Goal: Task Accomplishment & Management: Use online tool/utility

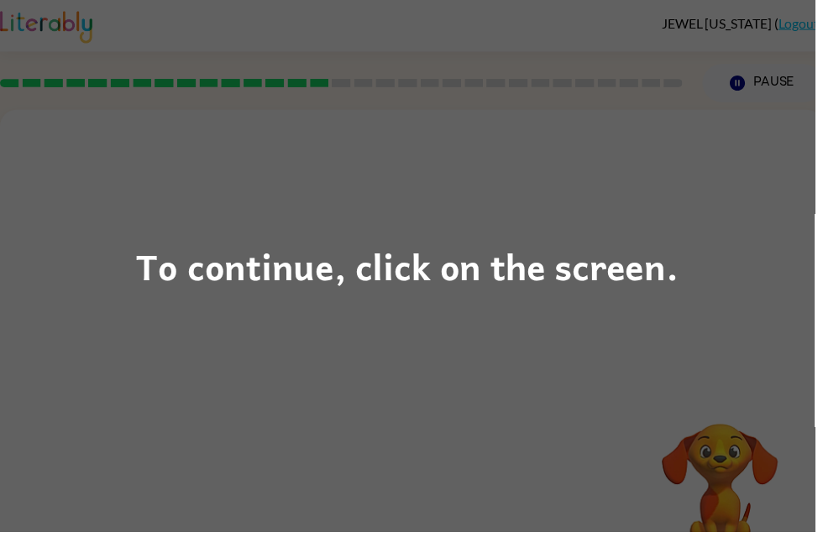
click at [295, 396] on div "To continue, click on the screen." at bounding box center [411, 268] width 823 height 537
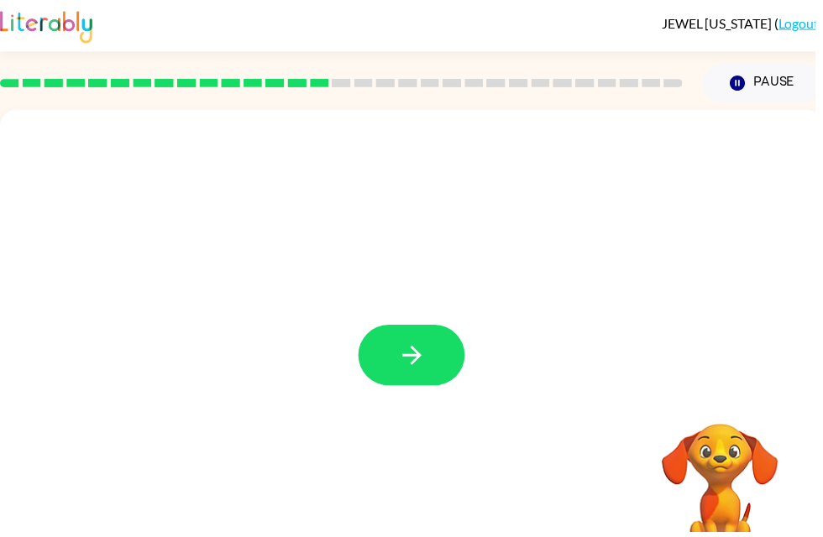
click at [431, 341] on button "button" at bounding box center [415, 358] width 107 height 61
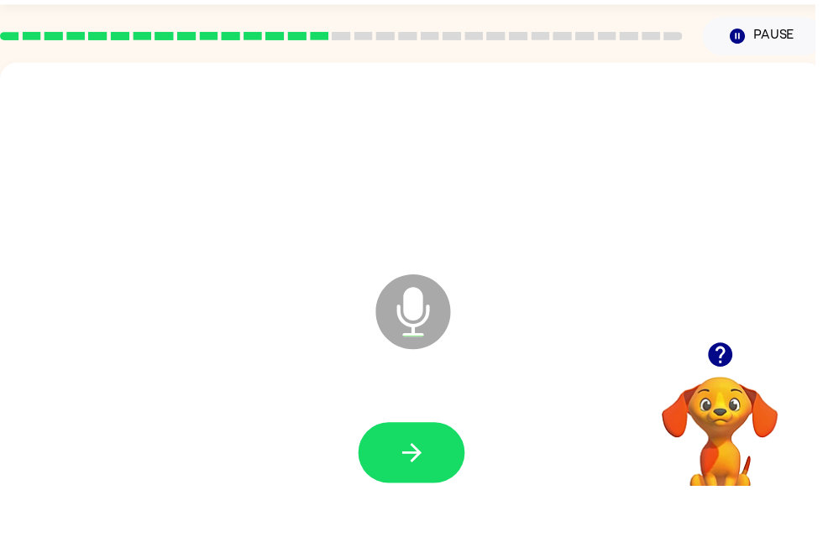
scroll to position [2, 0]
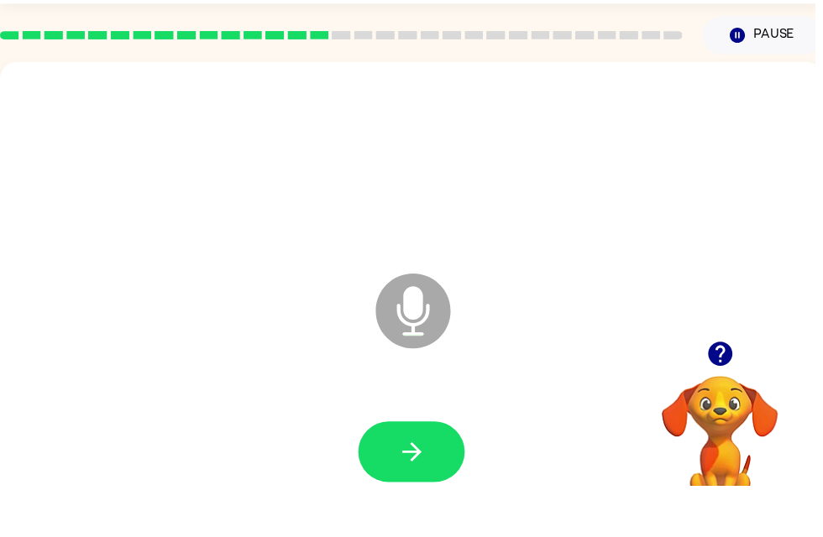
click at [421, 489] on icon "button" at bounding box center [415, 503] width 29 height 29
click at [418, 494] on icon "button" at bounding box center [415, 503] width 19 height 19
click at [737, 392] on icon "button" at bounding box center [727, 404] width 24 height 24
click at [423, 489] on icon "button" at bounding box center [415, 503] width 29 height 29
click at [429, 489] on icon "button" at bounding box center [415, 503] width 29 height 29
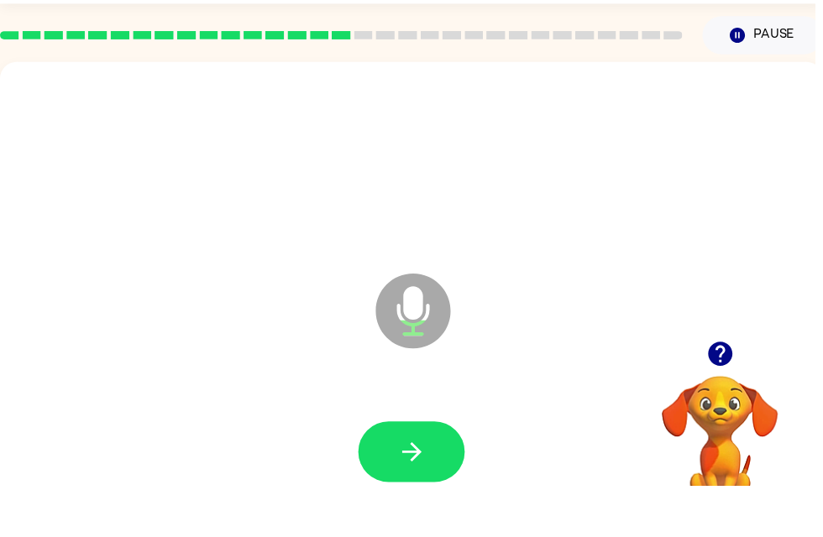
click at [423, 494] on icon "button" at bounding box center [415, 503] width 19 height 19
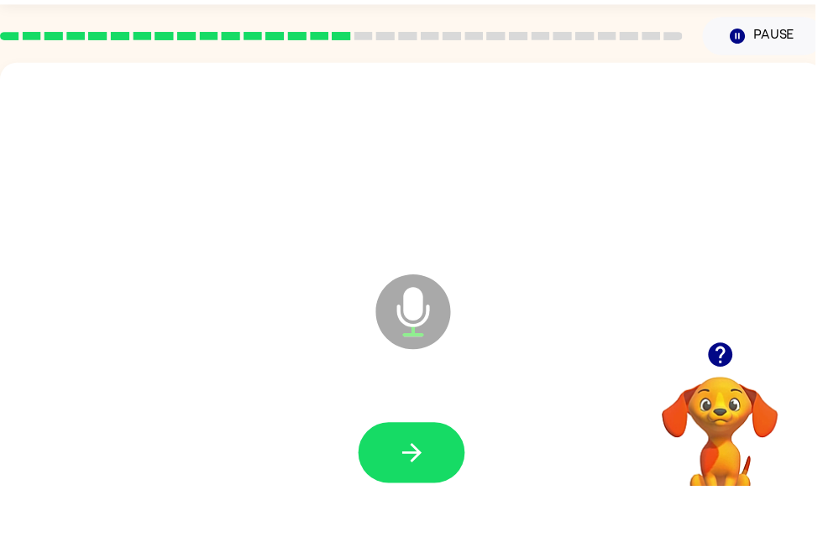
scroll to position [4, 0]
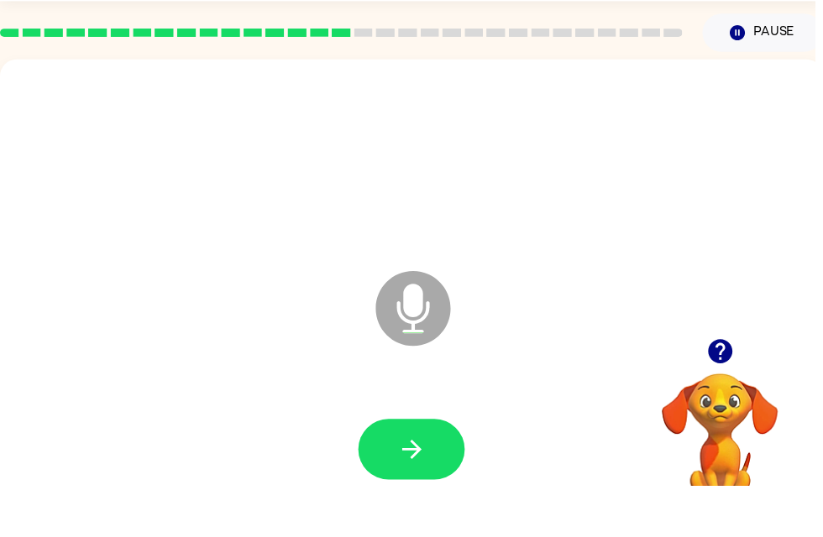
click at [411, 486] on icon "button" at bounding box center [415, 500] width 29 height 29
click at [424, 486] on icon "button" at bounding box center [415, 500] width 29 height 29
click at [416, 491] on icon "button" at bounding box center [415, 500] width 19 height 19
click at [425, 486] on icon "button" at bounding box center [415, 500] width 29 height 29
click at [438, 470] on button "button" at bounding box center [415, 500] width 107 height 61
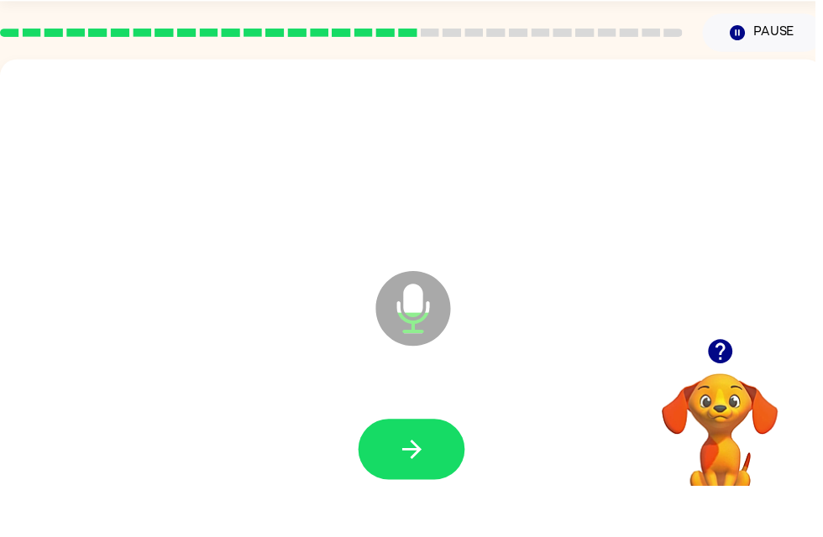
click at [413, 486] on icon "button" at bounding box center [415, 500] width 29 height 29
click at [428, 486] on icon "button" at bounding box center [415, 500] width 29 height 29
click at [416, 491] on icon "button" at bounding box center [415, 500] width 19 height 19
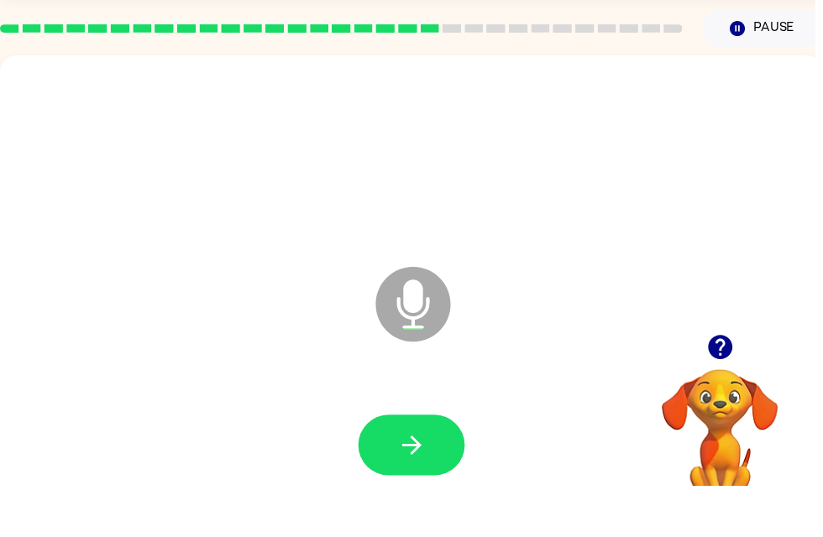
scroll to position [24, 0]
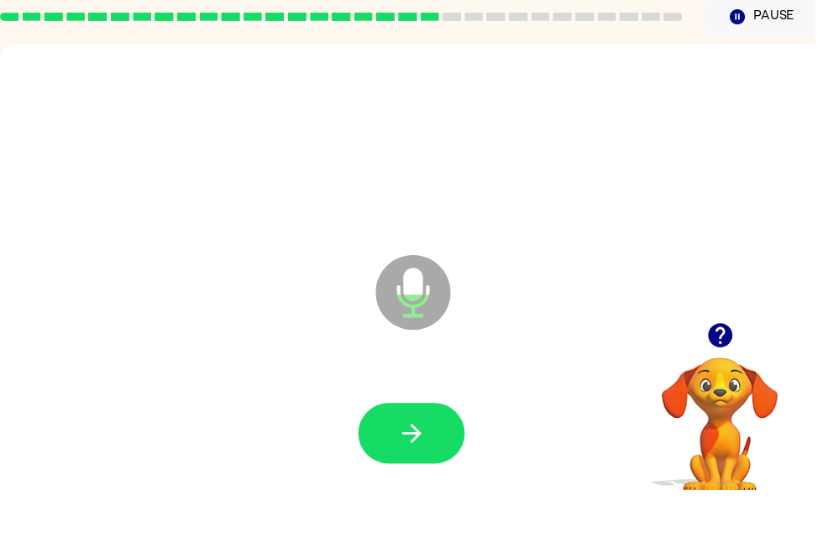
click at [408, 466] on icon "button" at bounding box center [415, 480] width 29 height 29
click at [432, 450] on button "button" at bounding box center [415, 480] width 107 height 61
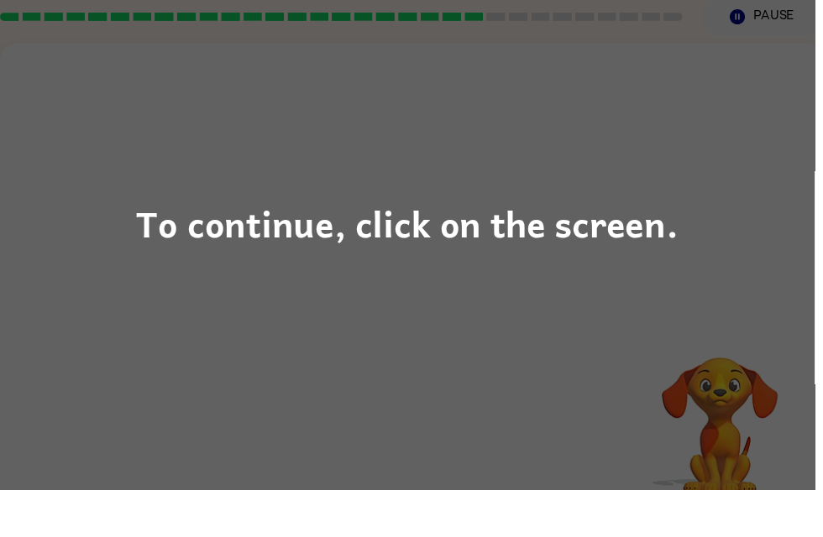
click at [527, 263] on div "To continue, click on the screen." at bounding box center [411, 268] width 823 height 537
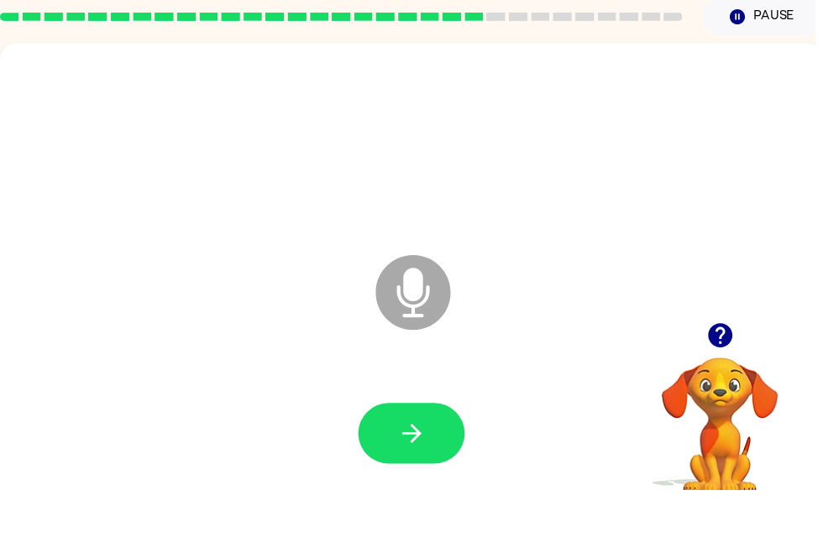
click at [407, 466] on icon "button" at bounding box center [415, 480] width 29 height 29
click at [418, 471] on icon "button" at bounding box center [415, 480] width 19 height 19
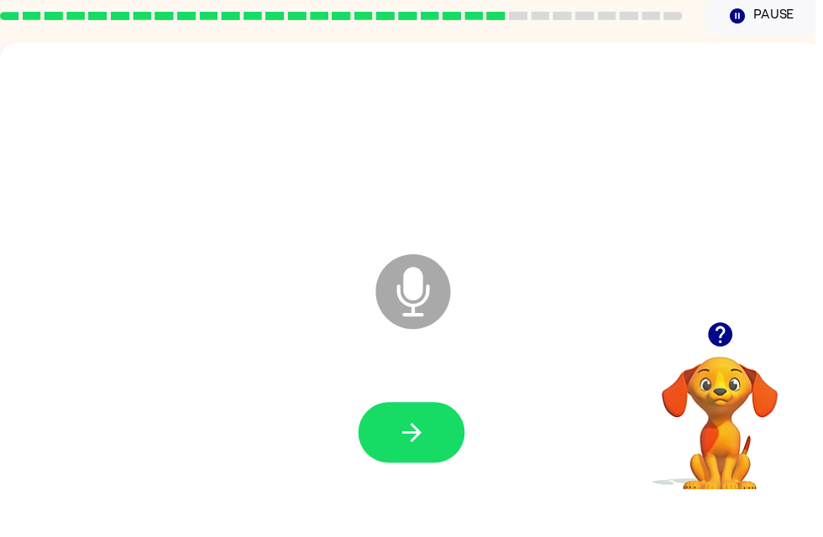
click at [714, 391] on video "Your browser must support playing .mp4 files to use Literably. Please try using…" at bounding box center [727, 462] width 168 height 168
click at [733, 369] on icon "button" at bounding box center [727, 381] width 24 height 24
click at [427, 466] on icon "button" at bounding box center [415, 480] width 29 height 29
click at [437, 450] on button "button" at bounding box center [415, 480] width 107 height 61
click at [437, 454] on button "button" at bounding box center [415, 480] width 107 height 61
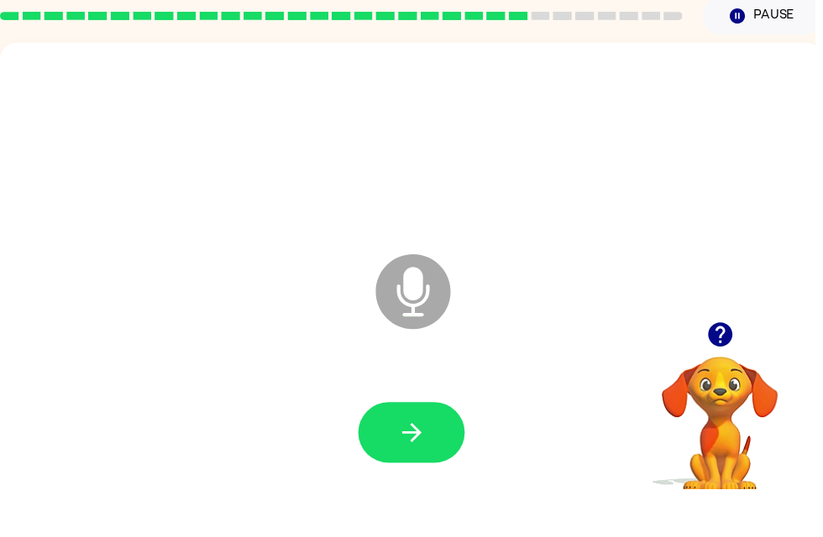
click at [431, 450] on button "button" at bounding box center [415, 480] width 107 height 61
click at [413, 466] on icon "button" at bounding box center [415, 480] width 29 height 29
click at [718, 369] on icon "button" at bounding box center [727, 381] width 24 height 24
click at [434, 450] on button "button" at bounding box center [415, 480] width 107 height 61
click at [446, 450] on button "button" at bounding box center [415, 480] width 107 height 61
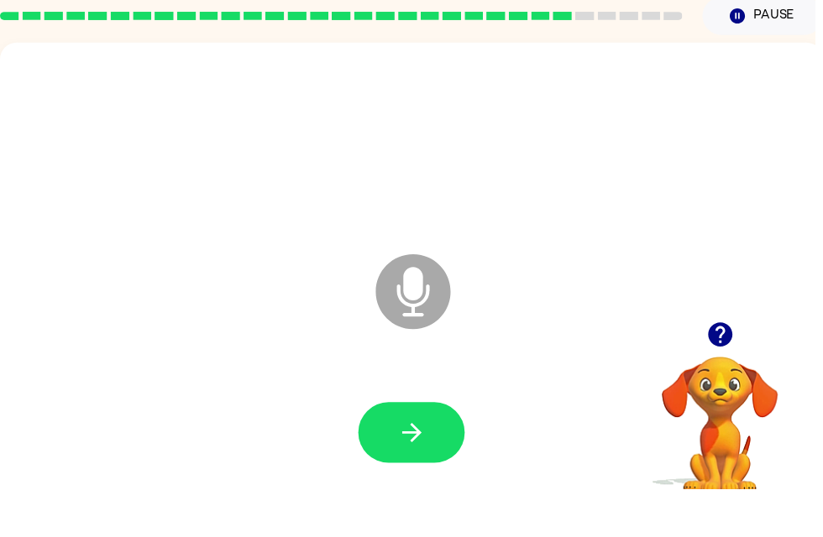
click at [431, 450] on button "button" at bounding box center [415, 480] width 107 height 61
click at [426, 466] on icon "button" at bounding box center [415, 480] width 29 height 29
click at [429, 455] on button "button" at bounding box center [415, 480] width 107 height 61
click at [439, 450] on button "button" at bounding box center [415, 480] width 107 height 61
click at [724, 369] on icon "button" at bounding box center [727, 381] width 24 height 24
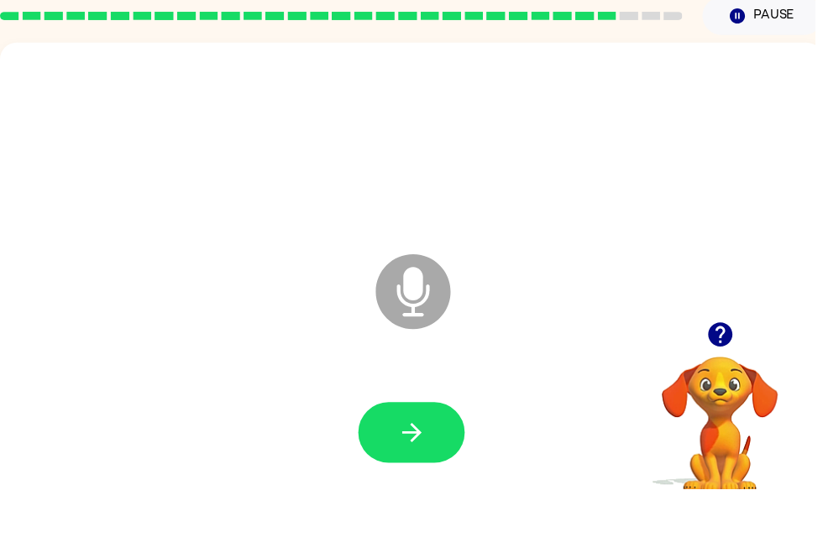
click at [724, 369] on icon "button" at bounding box center [727, 381] width 24 height 24
click at [421, 466] on icon "button" at bounding box center [415, 480] width 29 height 29
click at [727, 369] on icon "button" at bounding box center [727, 381] width 24 height 24
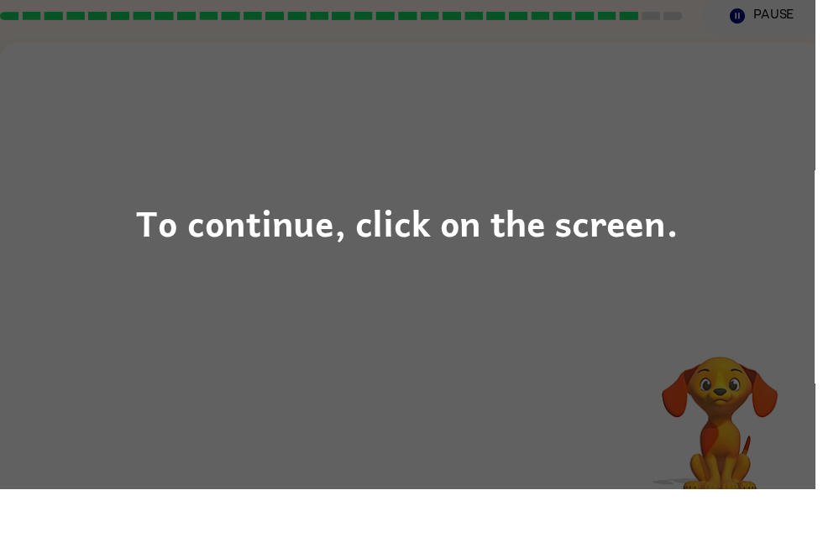
click at [492, 300] on div "To continue, click on the screen." at bounding box center [411, 268] width 823 height 537
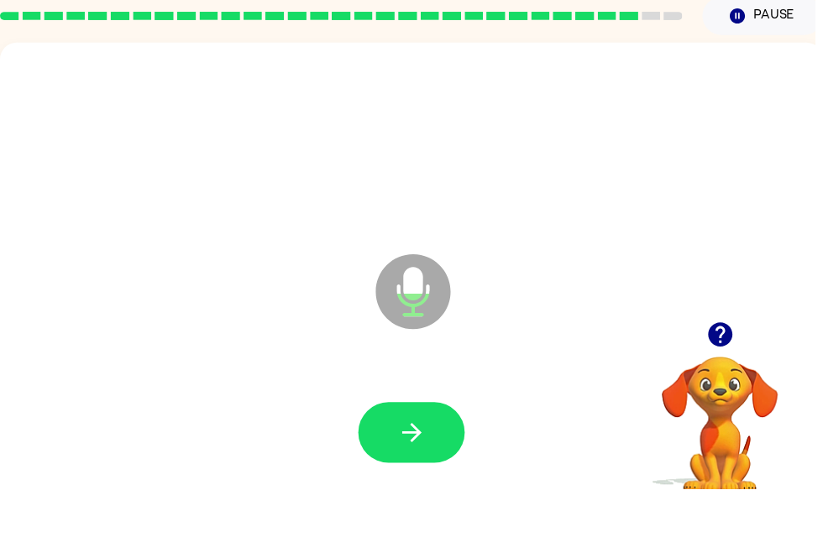
click at [409, 466] on icon "button" at bounding box center [415, 480] width 29 height 29
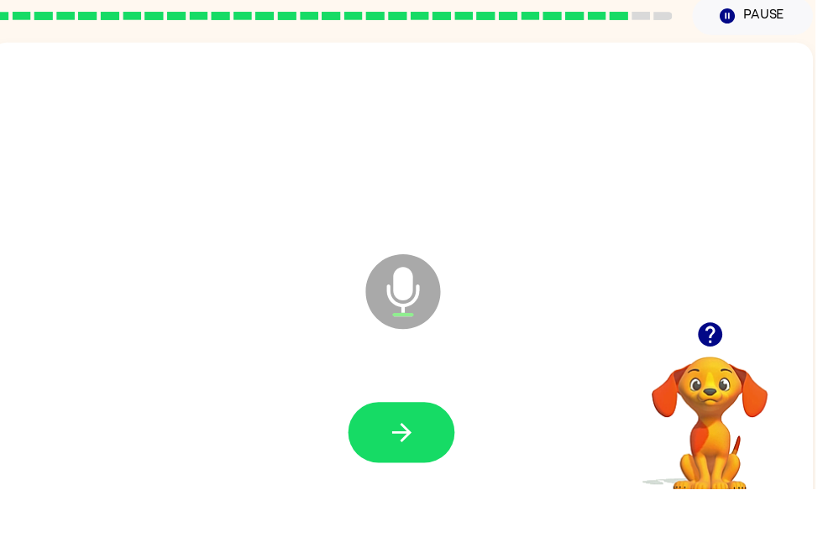
scroll to position [0, 10]
click at [719, 369] on icon "button" at bounding box center [716, 381] width 24 height 24
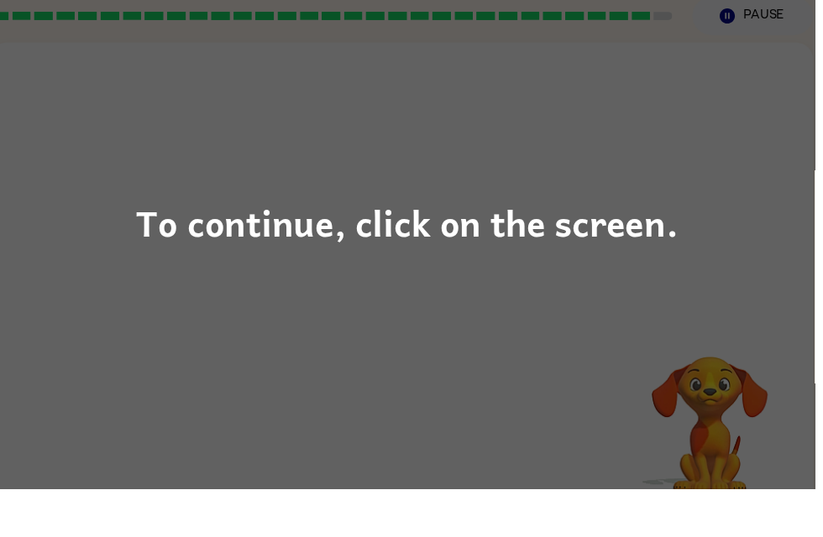
click at [431, 192] on div "To continue, click on the screen." at bounding box center [411, 268] width 823 height 537
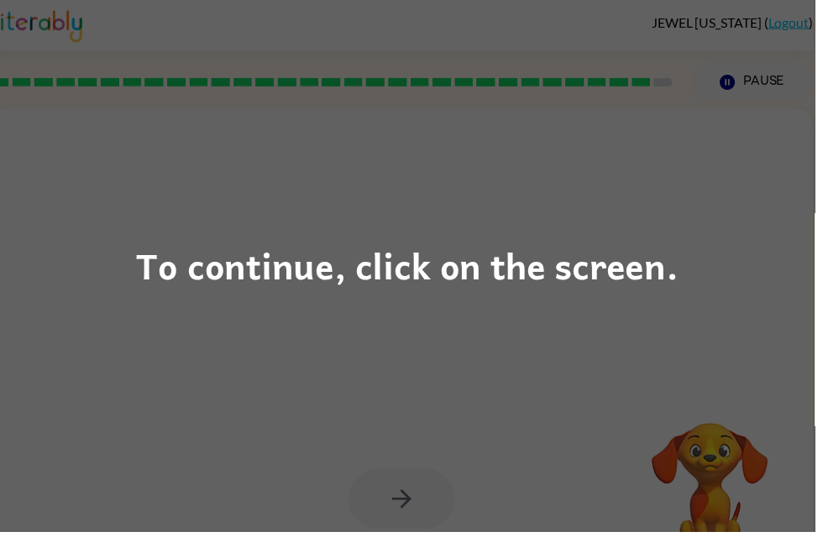
scroll to position [0, 0]
click at [641, 172] on div "To continue, click on the screen." at bounding box center [411, 268] width 823 height 537
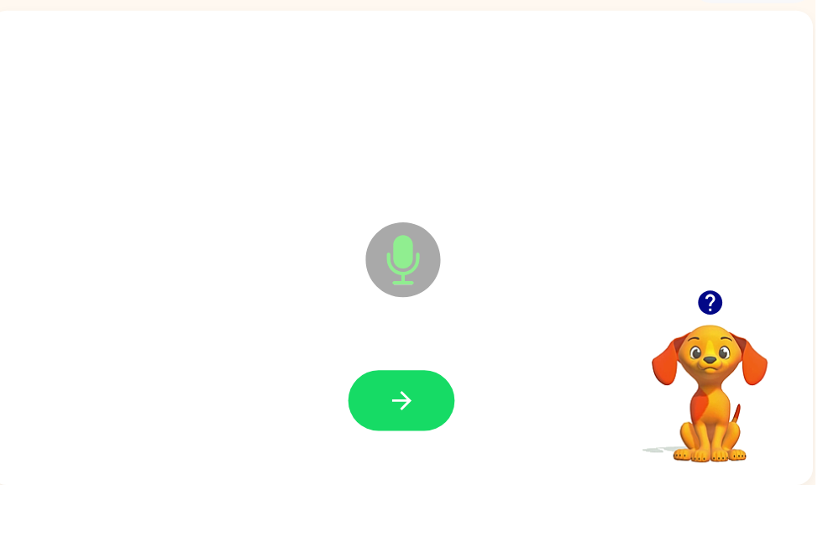
scroll to position [54, 0]
click at [411, 443] on icon "button" at bounding box center [404, 452] width 19 height 19
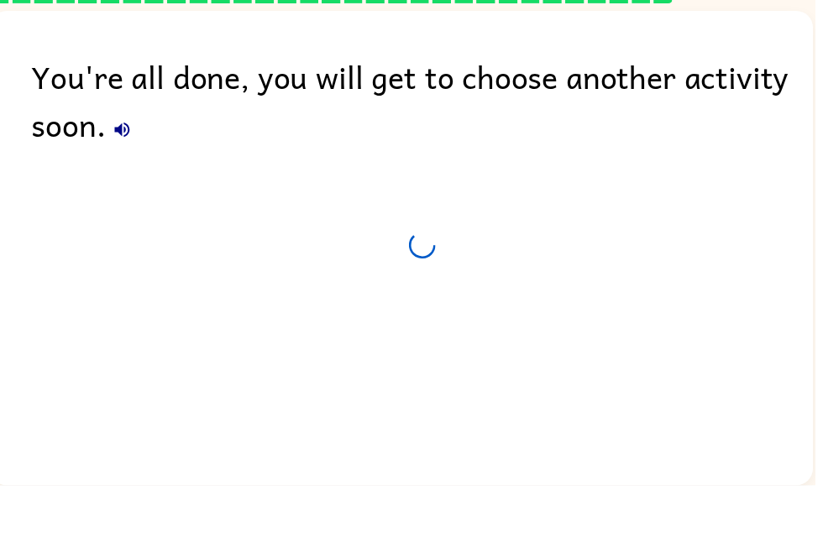
scroll to position [34, 0]
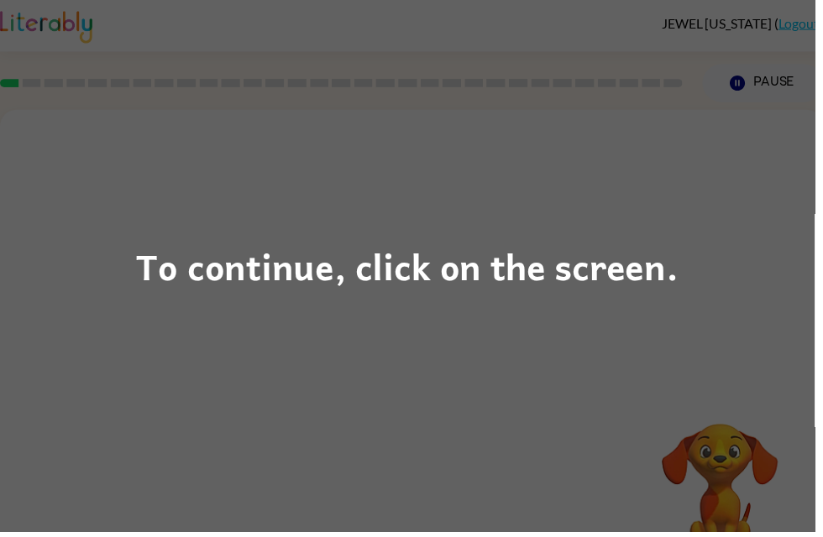
click at [74, 127] on div "To continue, click on the screen." at bounding box center [411, 268] width 823 height 537
